Goal: Information Seeking & Learning: Learn about a topic

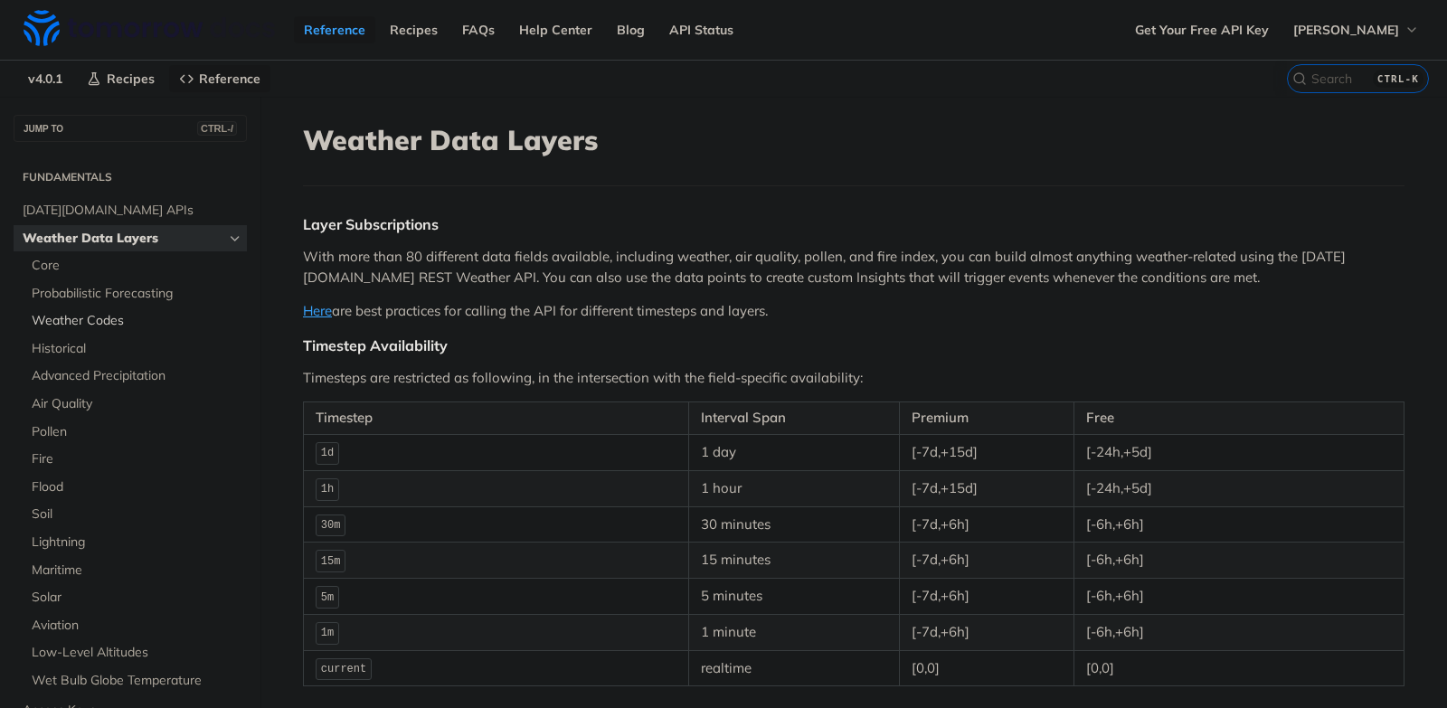
click at [95, 323] on span "Weather Codes" at bounding box center [137, 321] width 211 height 18
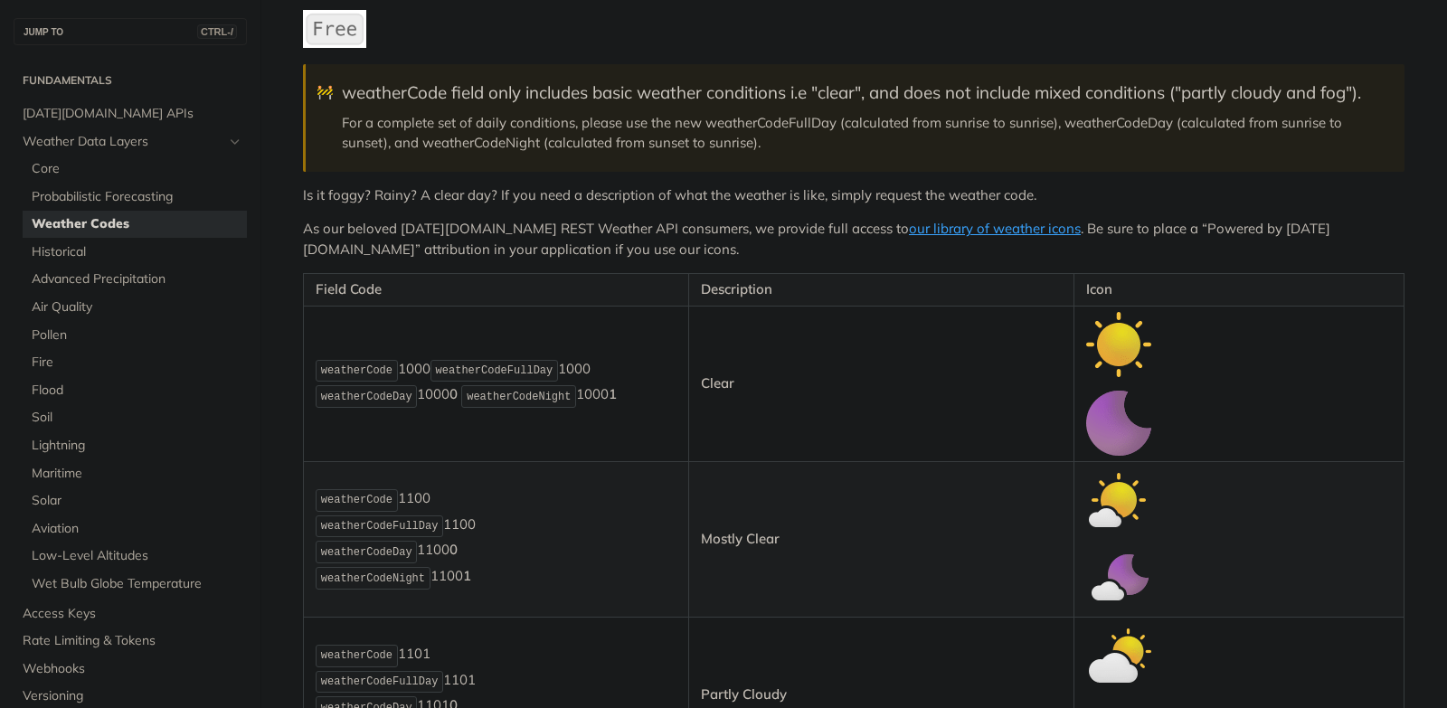
scroll to position [211, 0]
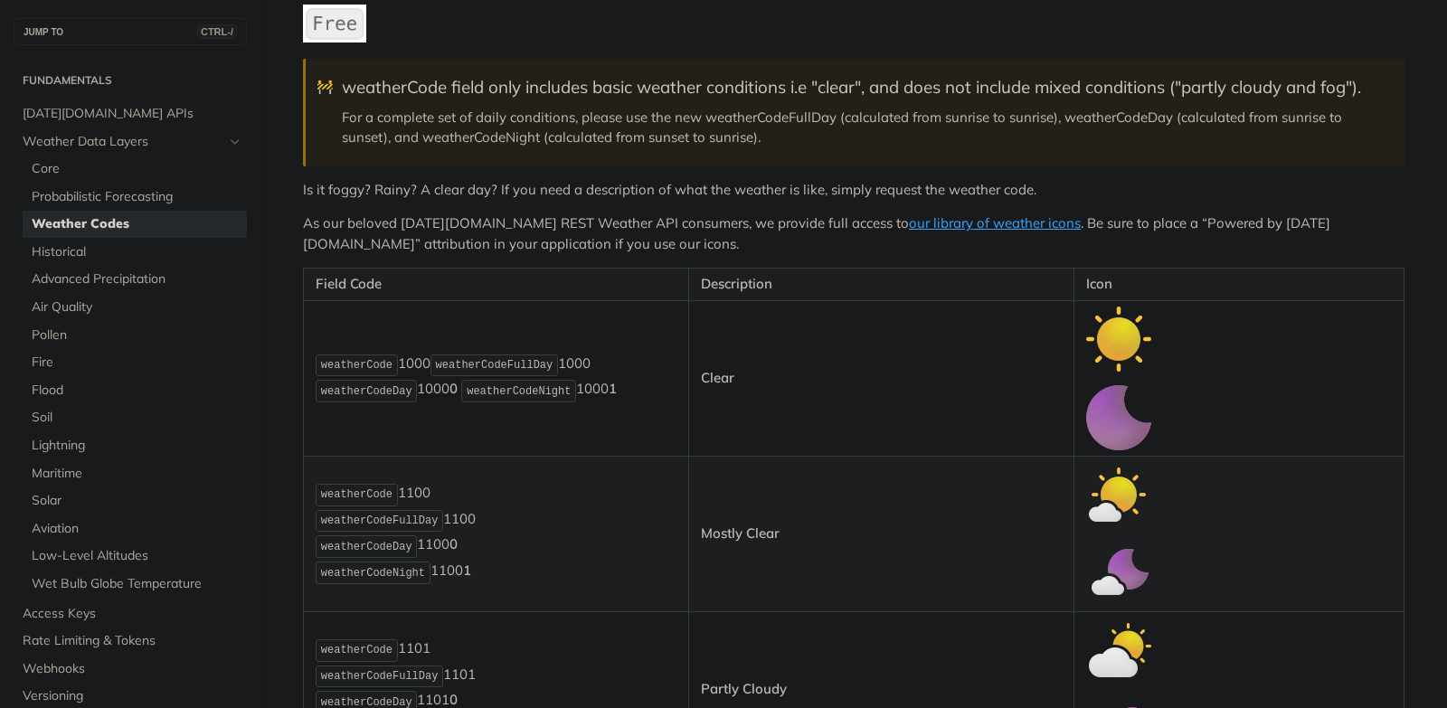
click at [1112, 351] on img "Expand image" at bounding box center [1118, 339] width 65 height 65
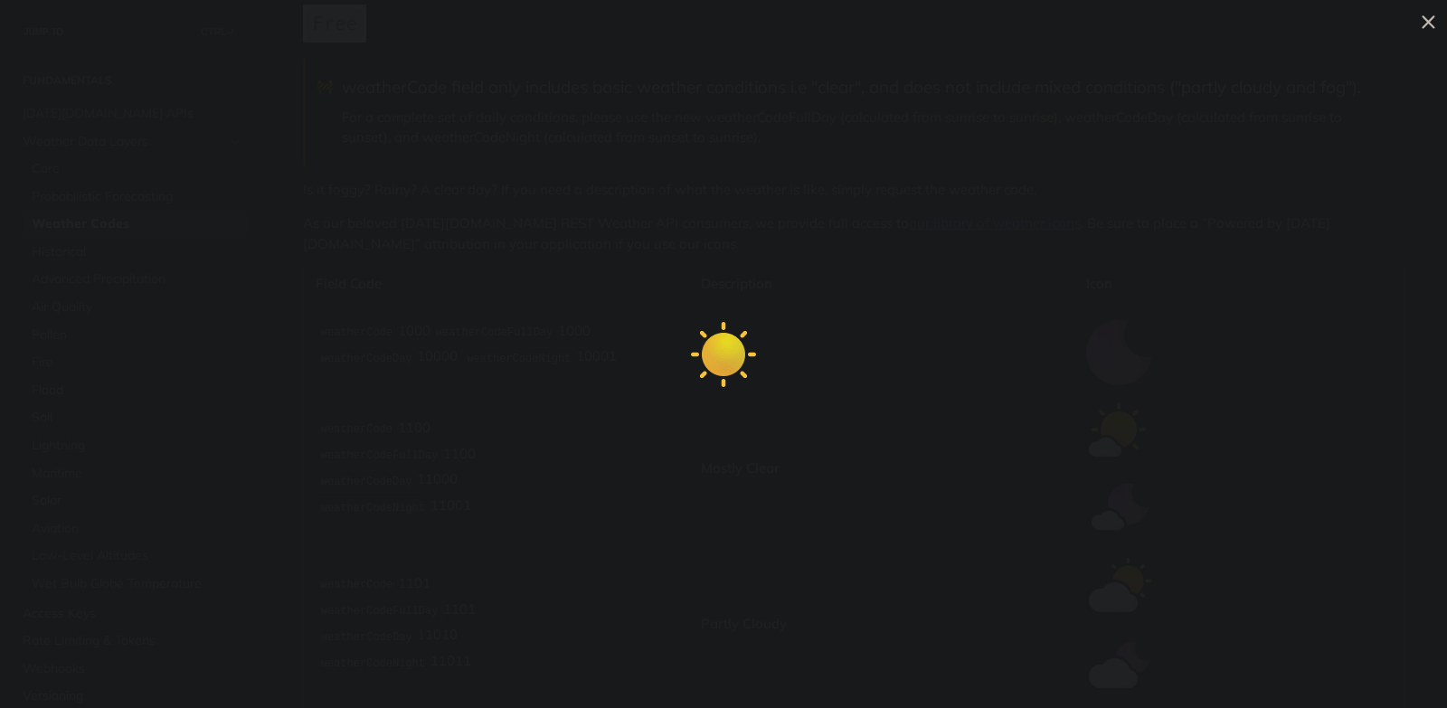
click at [729, 349] on img "Collapse image" at bounding box center [723, 354] width 65 height 65
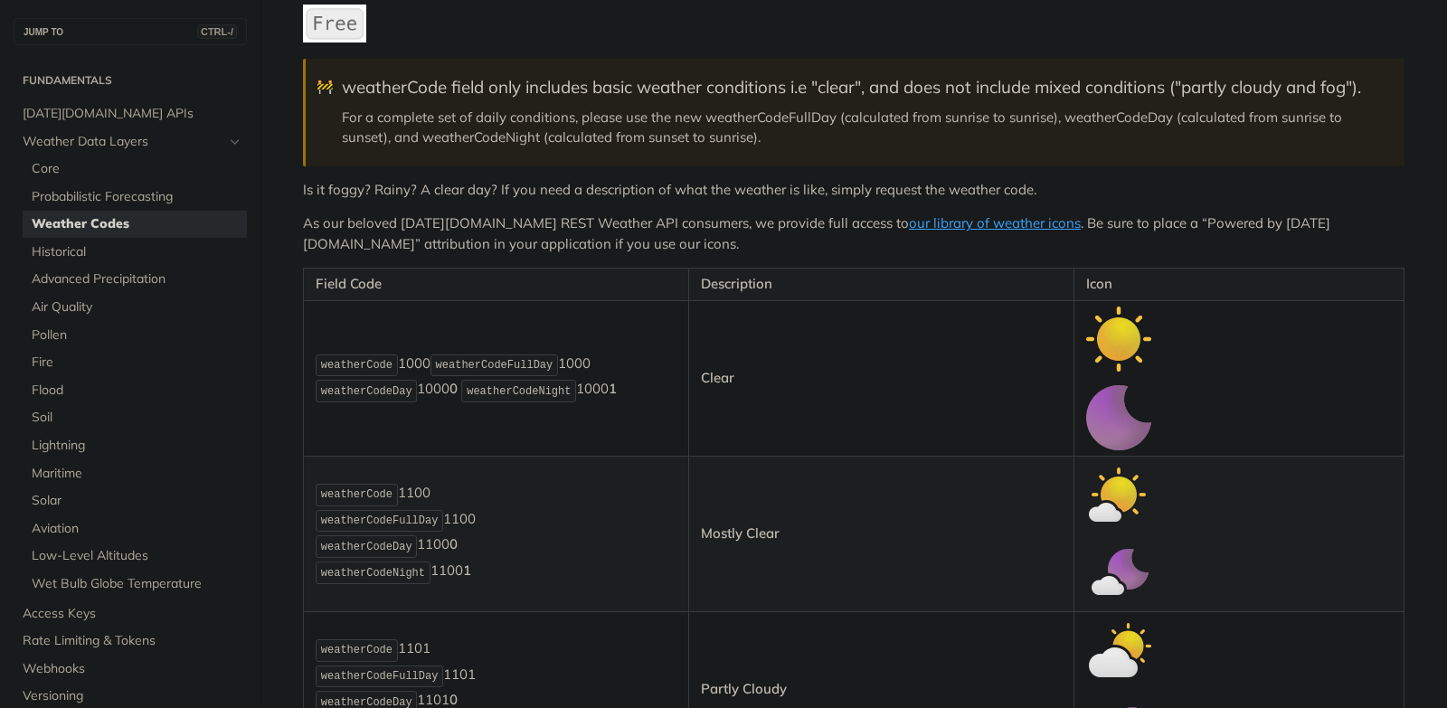
click at [1119, 325] on img "Expand image" at bounding box center [1118, 339] width 65 height 65
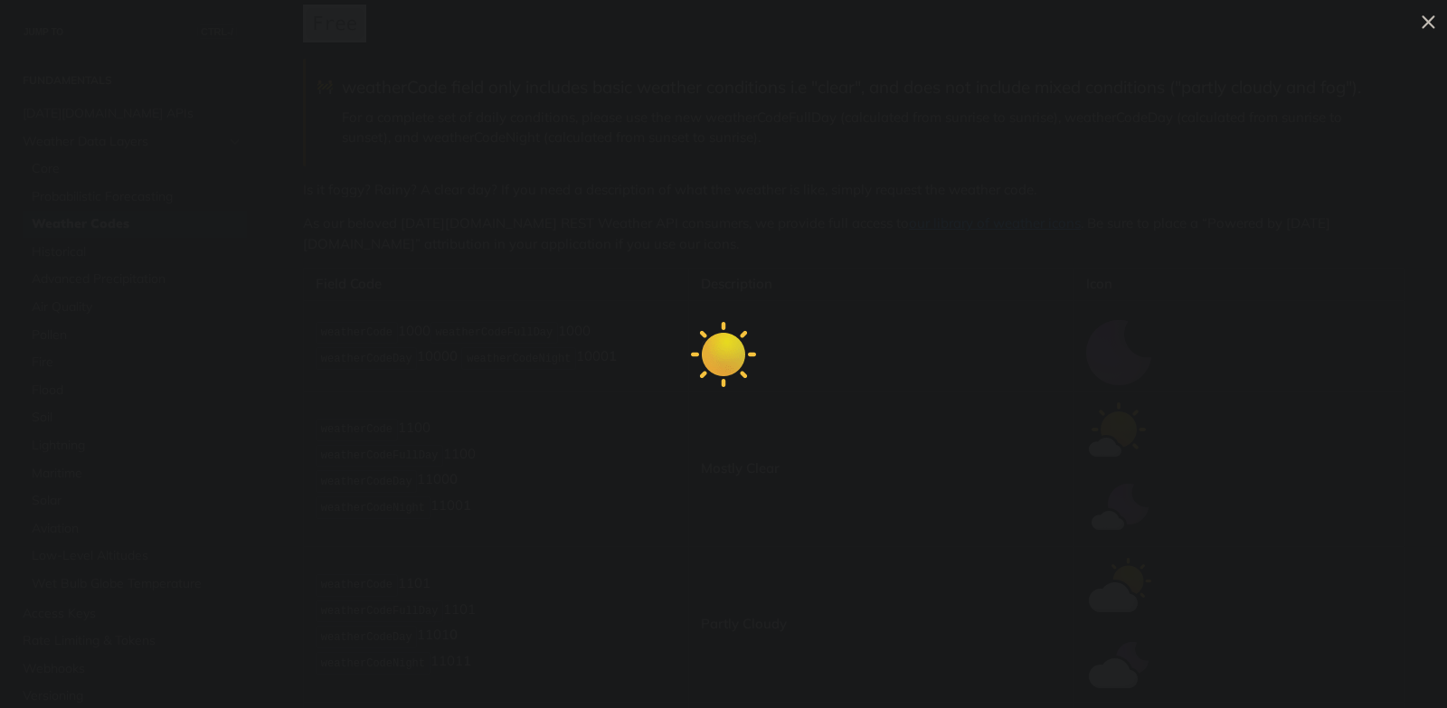
click at [633, 304] on span "Collapse image" at bounding box center [723, 354] width 1447 height 708
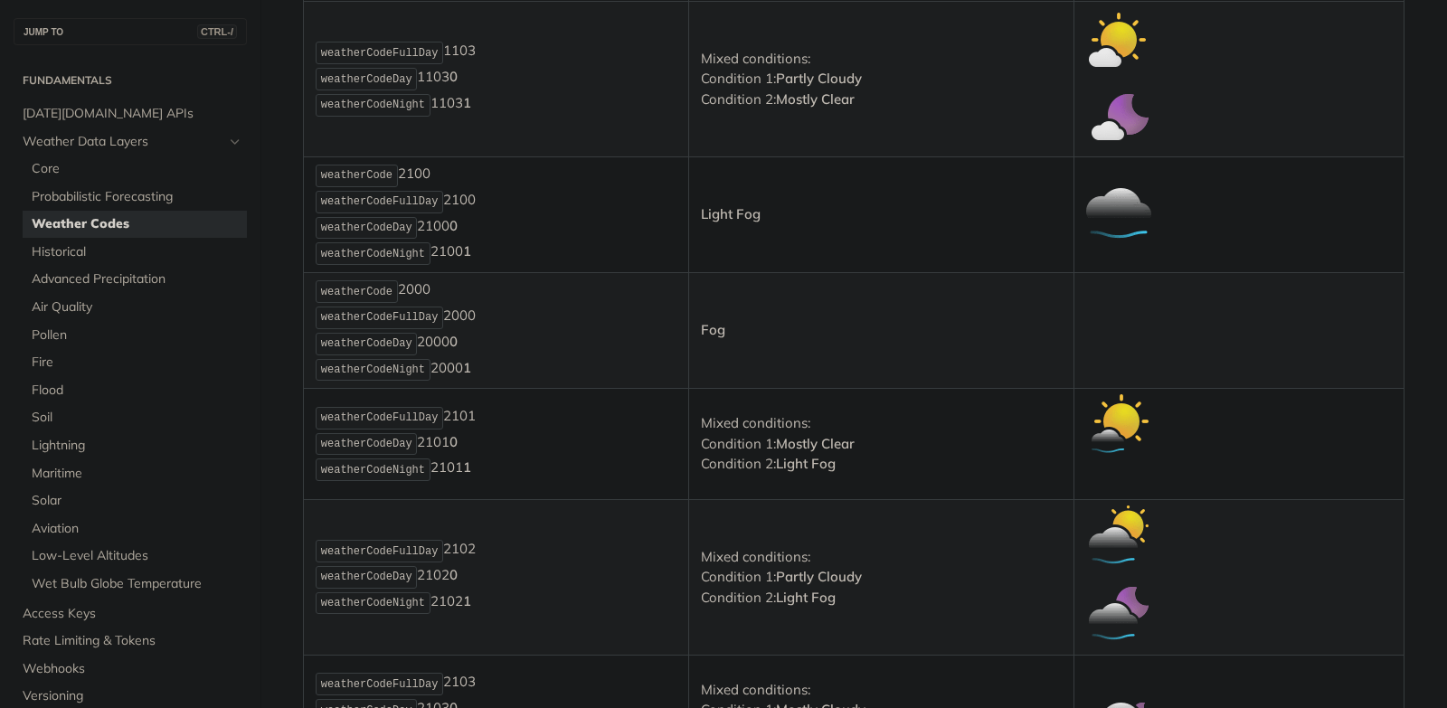
scroll to position [1266, 0]
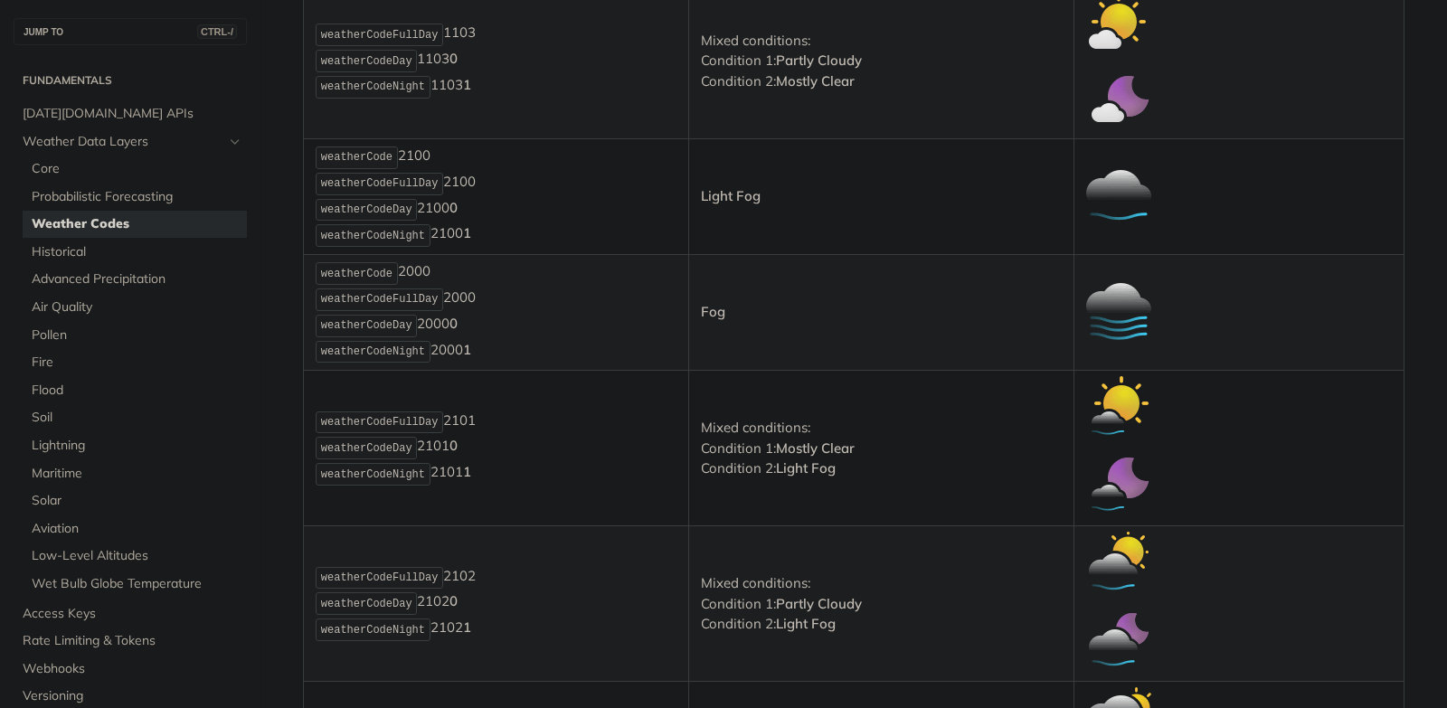
click at [574, 464] on p "weatherCodeFullDay 2101 weatherCodeDay 2101 0 weatherCodeNight 2101 1" at bounding box center [496, 449] width 361 height 78
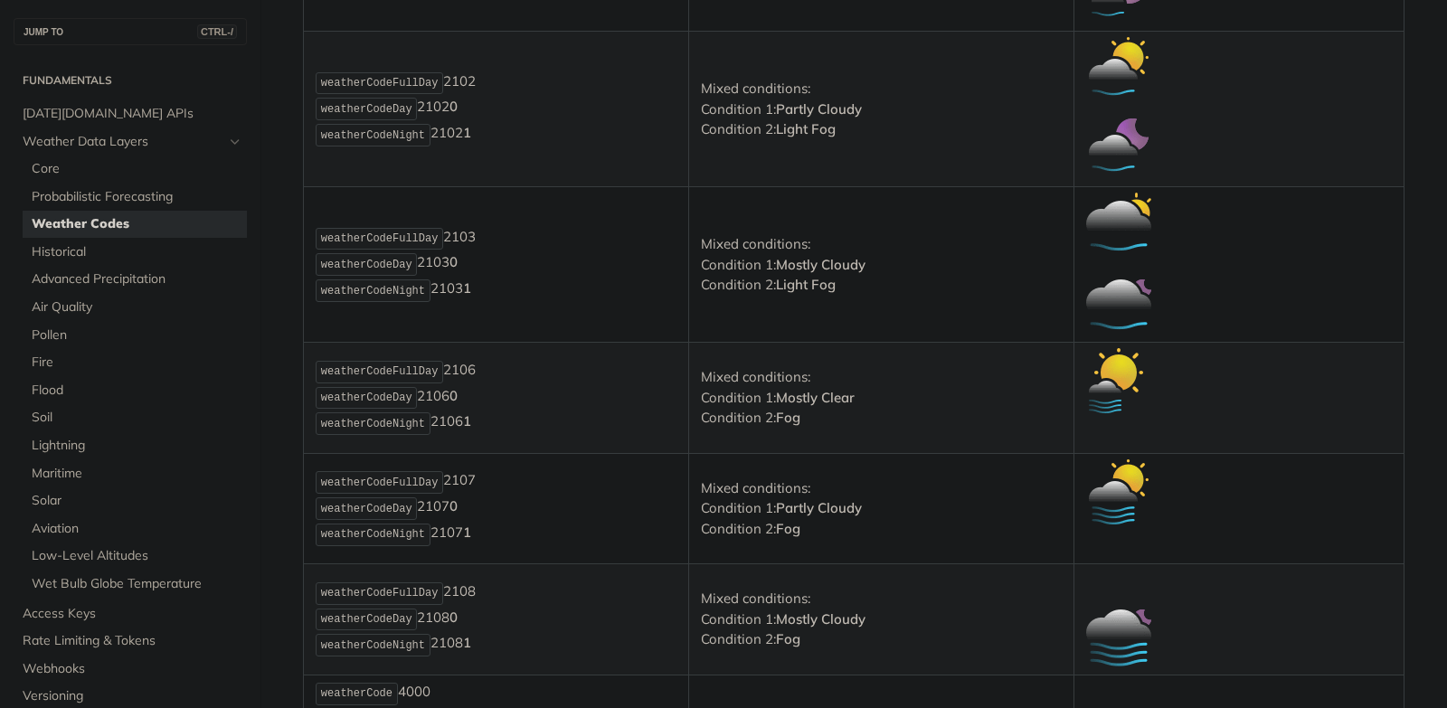
scroll to position [1772, 0]
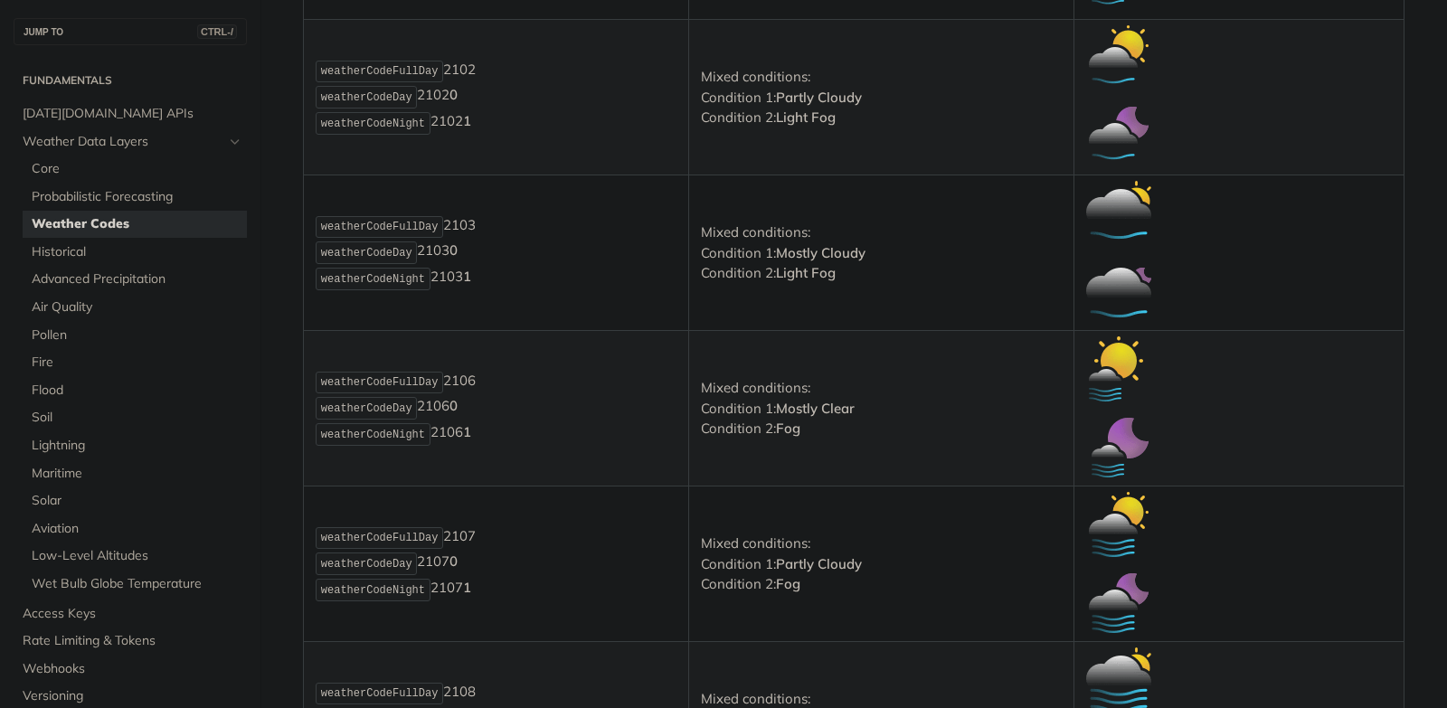
click at [511, 557] on p "weatherCodeFullDay 2107 weatherCodeDay 2107 0 weatherCodeNight 2107 1" at bounding box center [496, 564] width 361 height 78
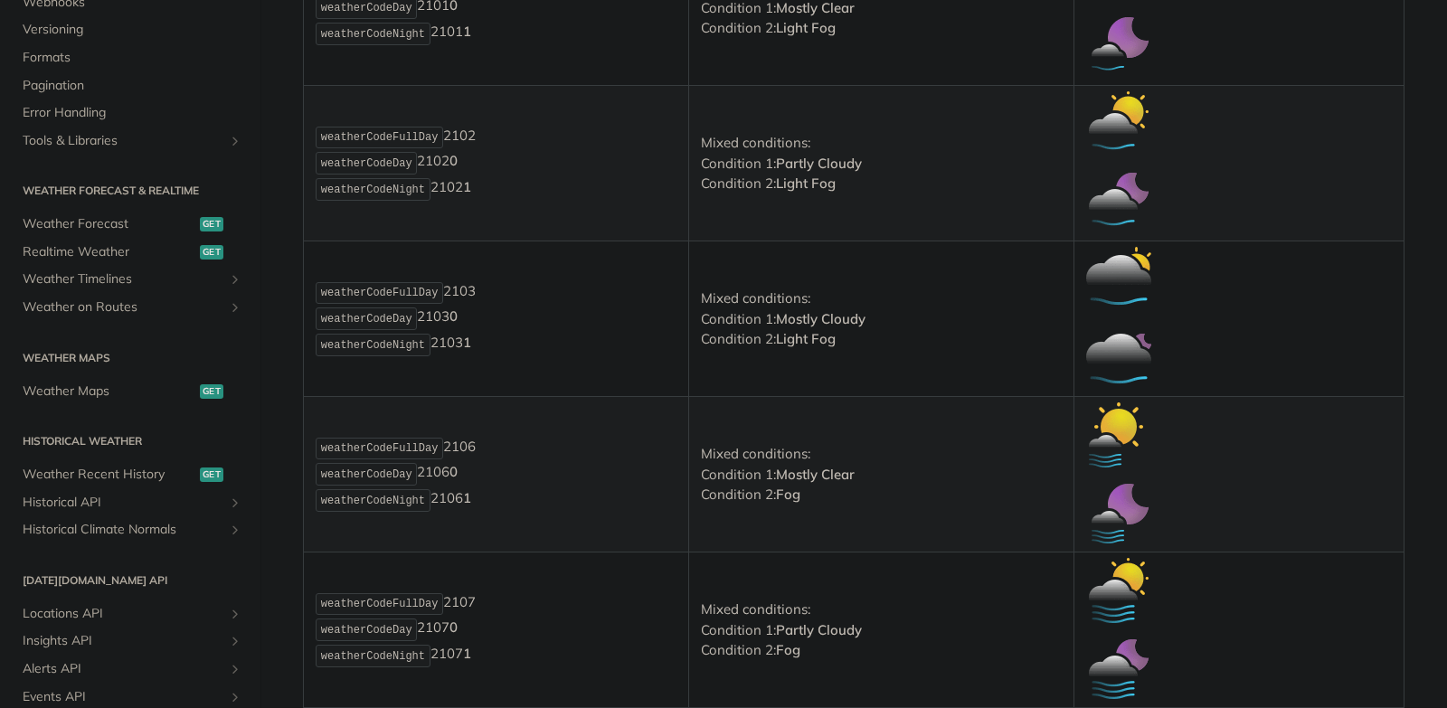
scroll to position [655, 0]
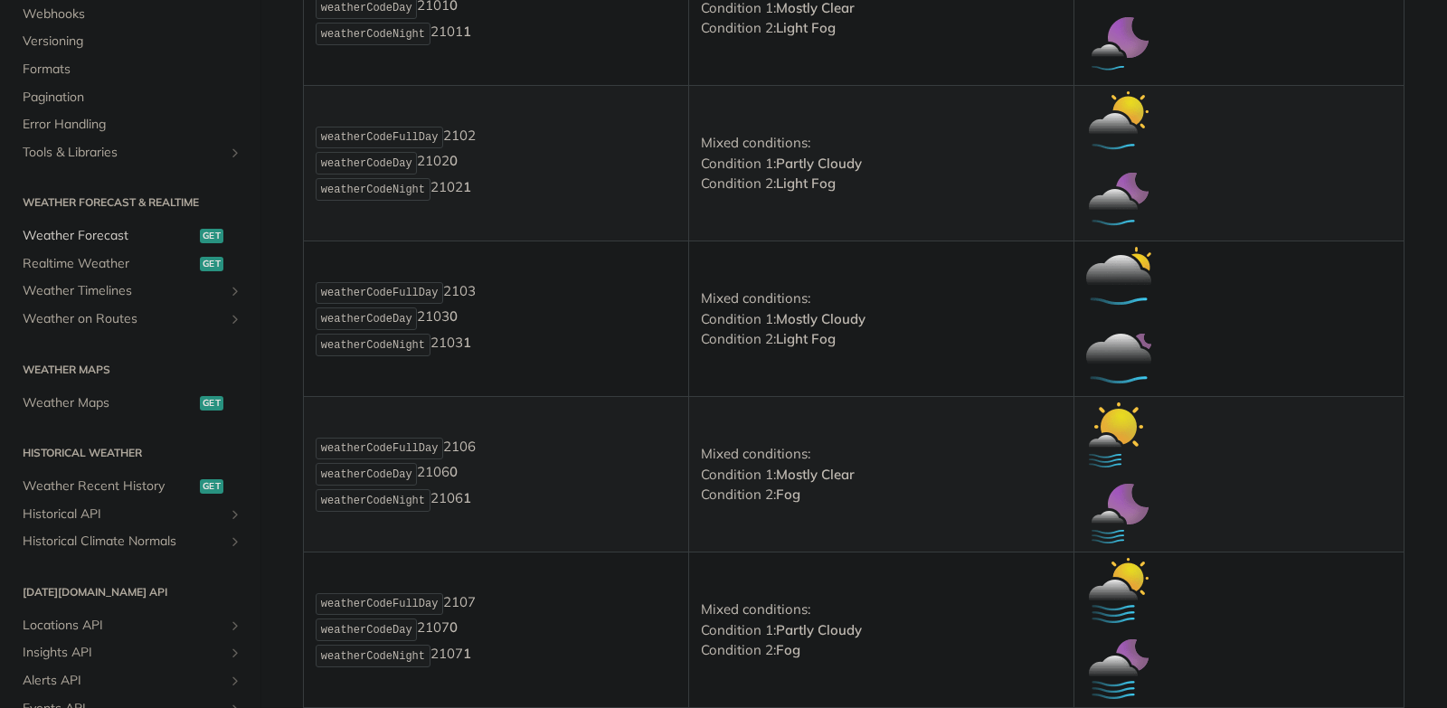
click at [115, 237] on span "Weather Forecast" at bounding box center [109, 236] width 173 height 18
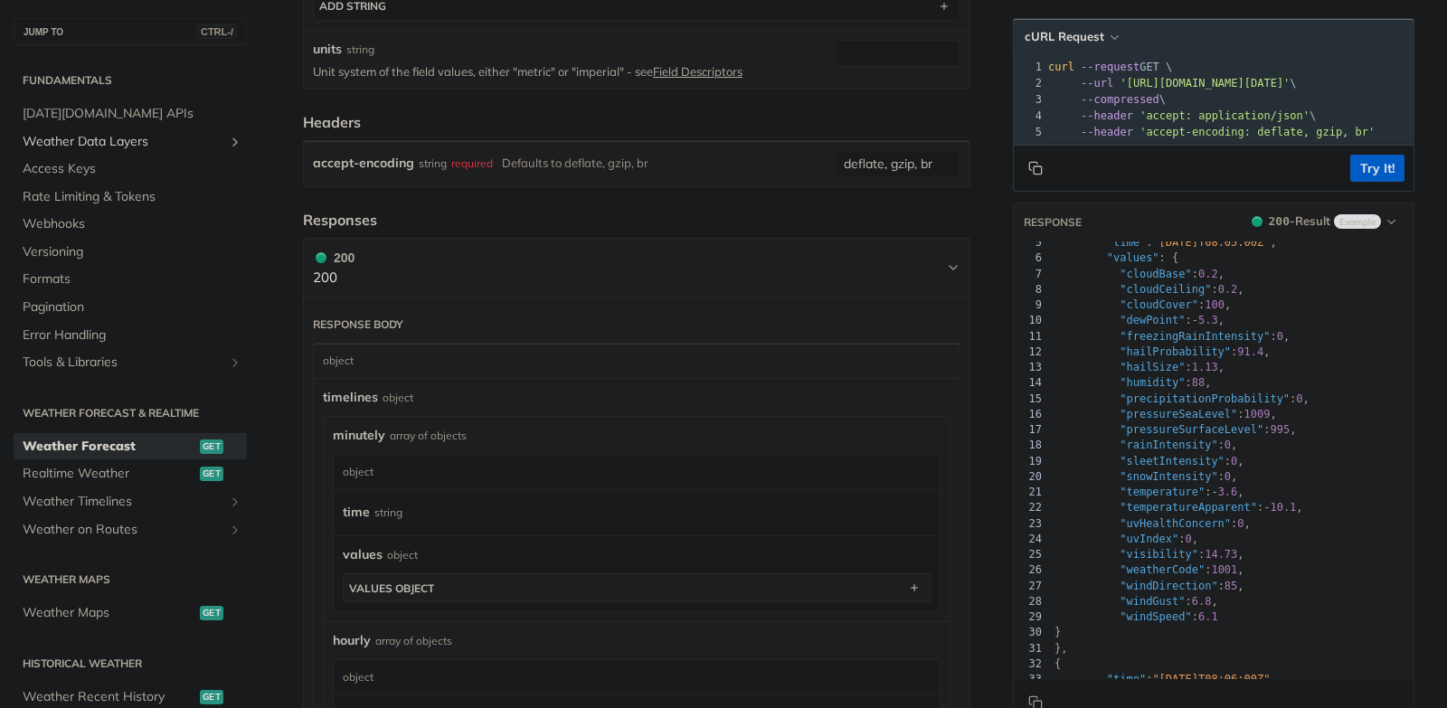
click at [120, 141] on span "Weather Data Layers" at bounding box center [123, 142] width 201 height 18
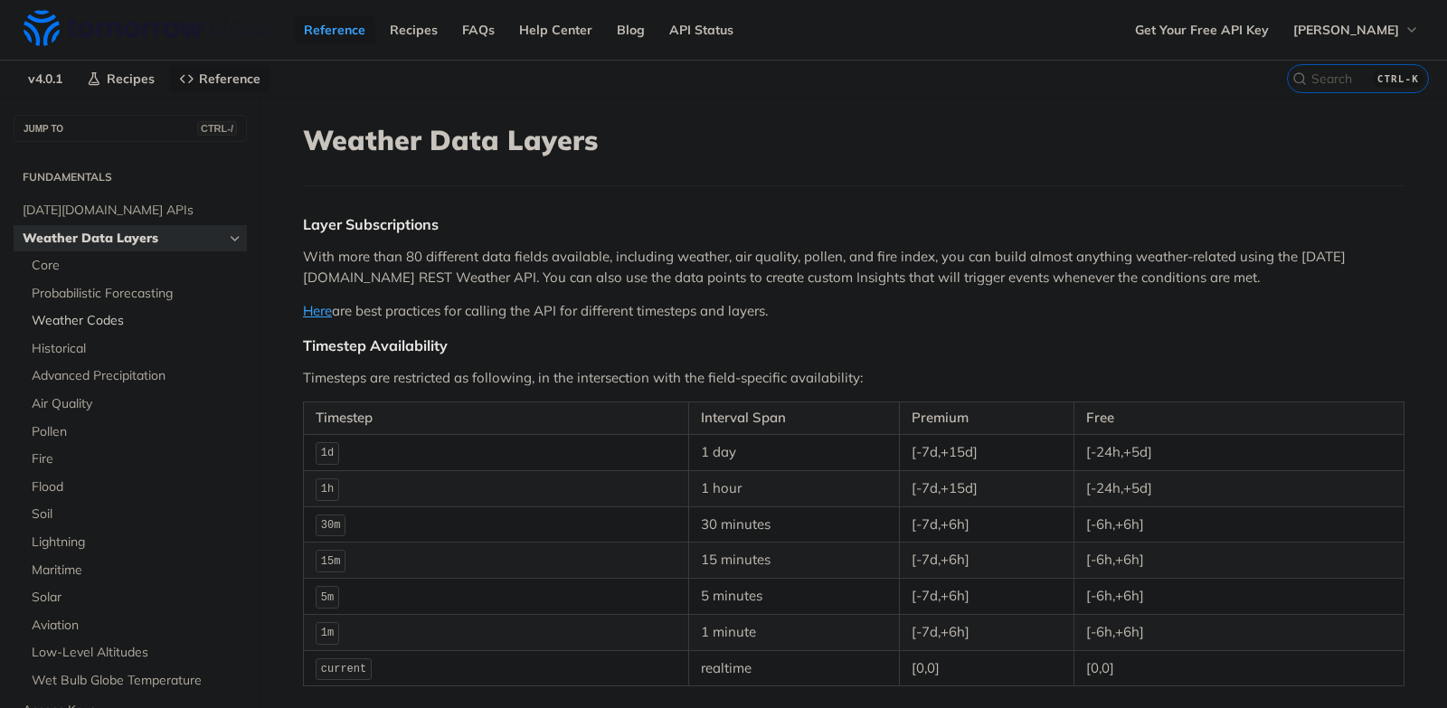
click at [134, 322] on span "Weather Codes" at bounding box center [137, 321] width 211 height 18
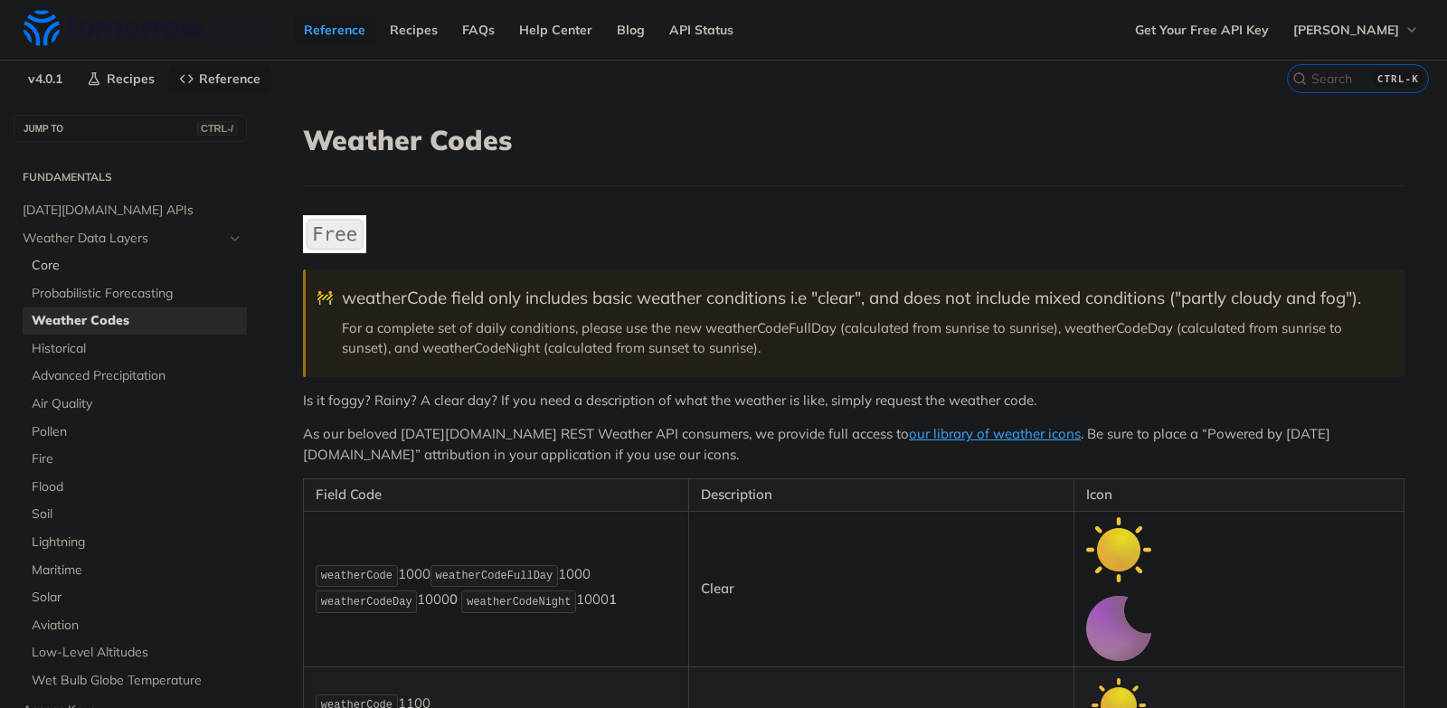
click at [67, 262] on span "Core" at bounding box center [137, 266] width 211 height 18
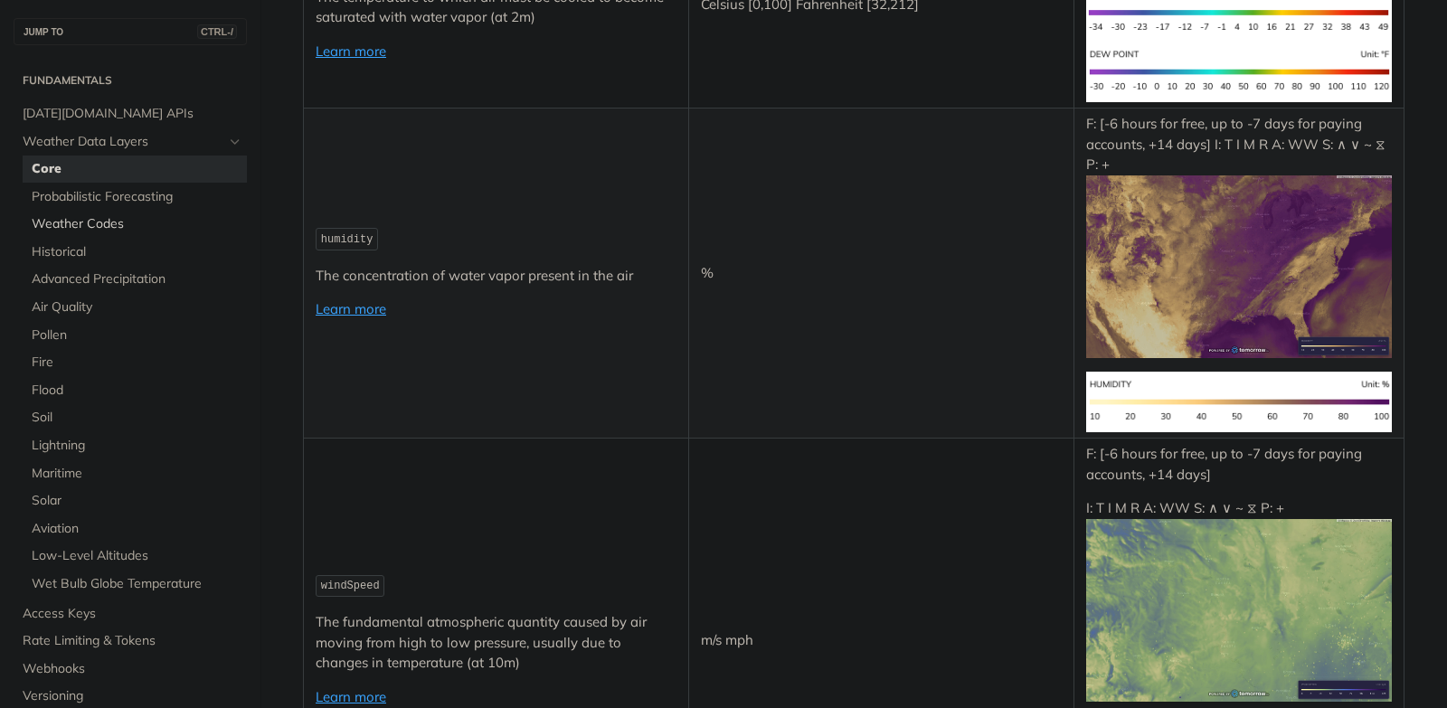
click at [95, 228] on span "Weather Codes" at bounding box center [137, 224] width 211 height 18
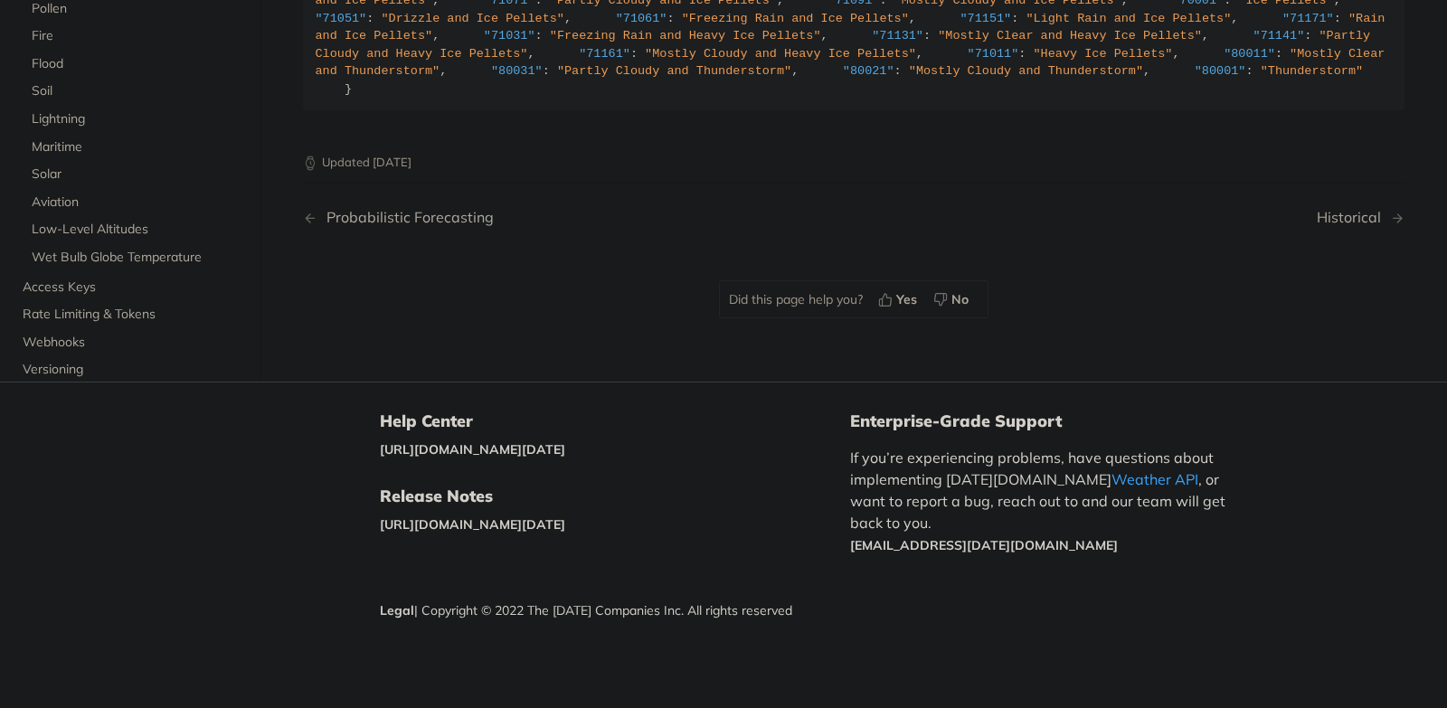
scroll to position [2224, 0]
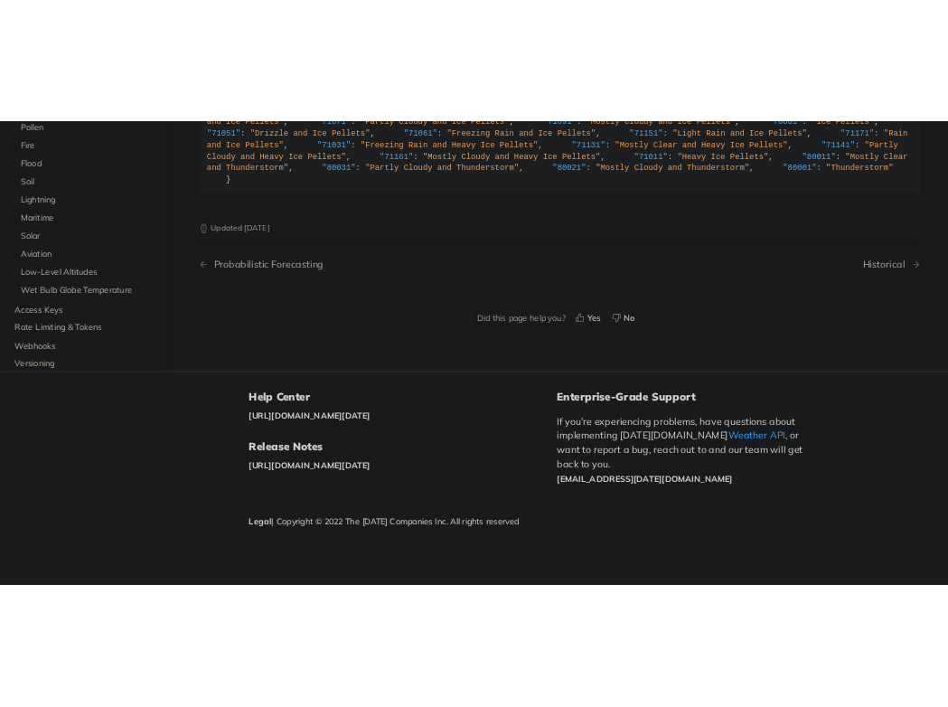
scroll to position [1790, 0]
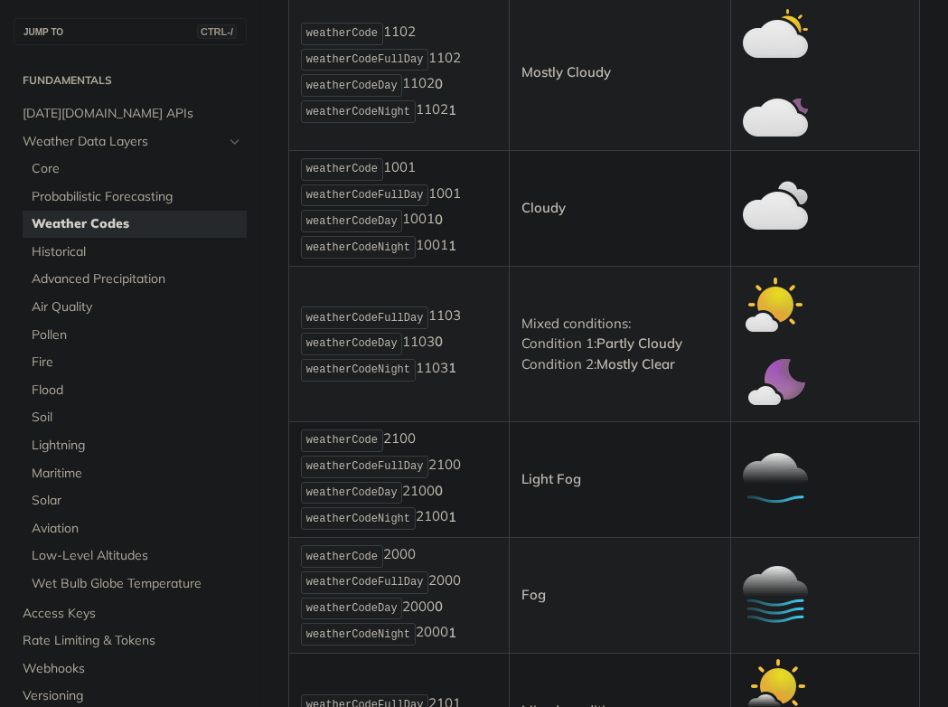
scroll to position [1034, 0]
